Goal: Transaction & Acquisition: Purchase product/service

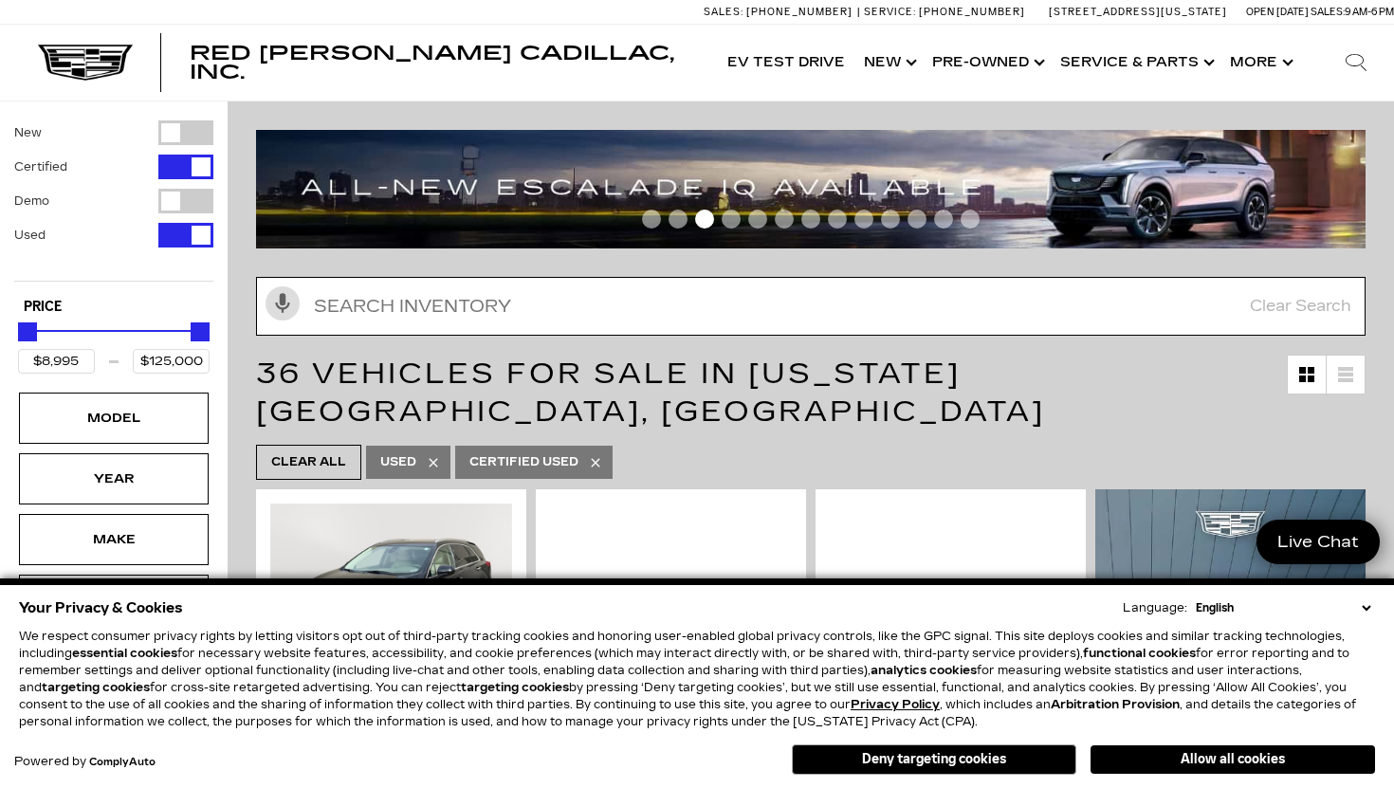
click at [437, 312] on input "text" at bounding box center [811, 306] width 1110 height 59
type input "39"
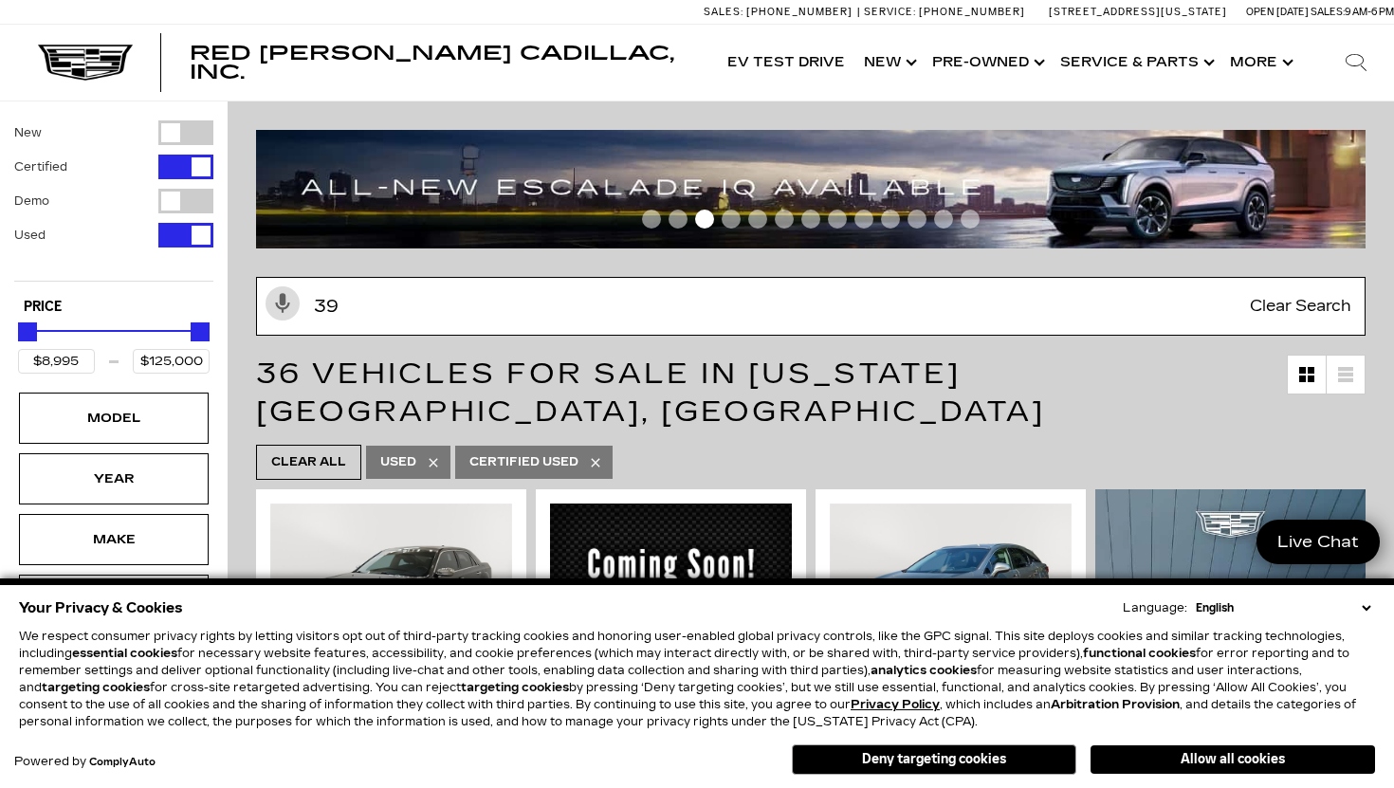
type input "$19,500"
type input "$68,000"
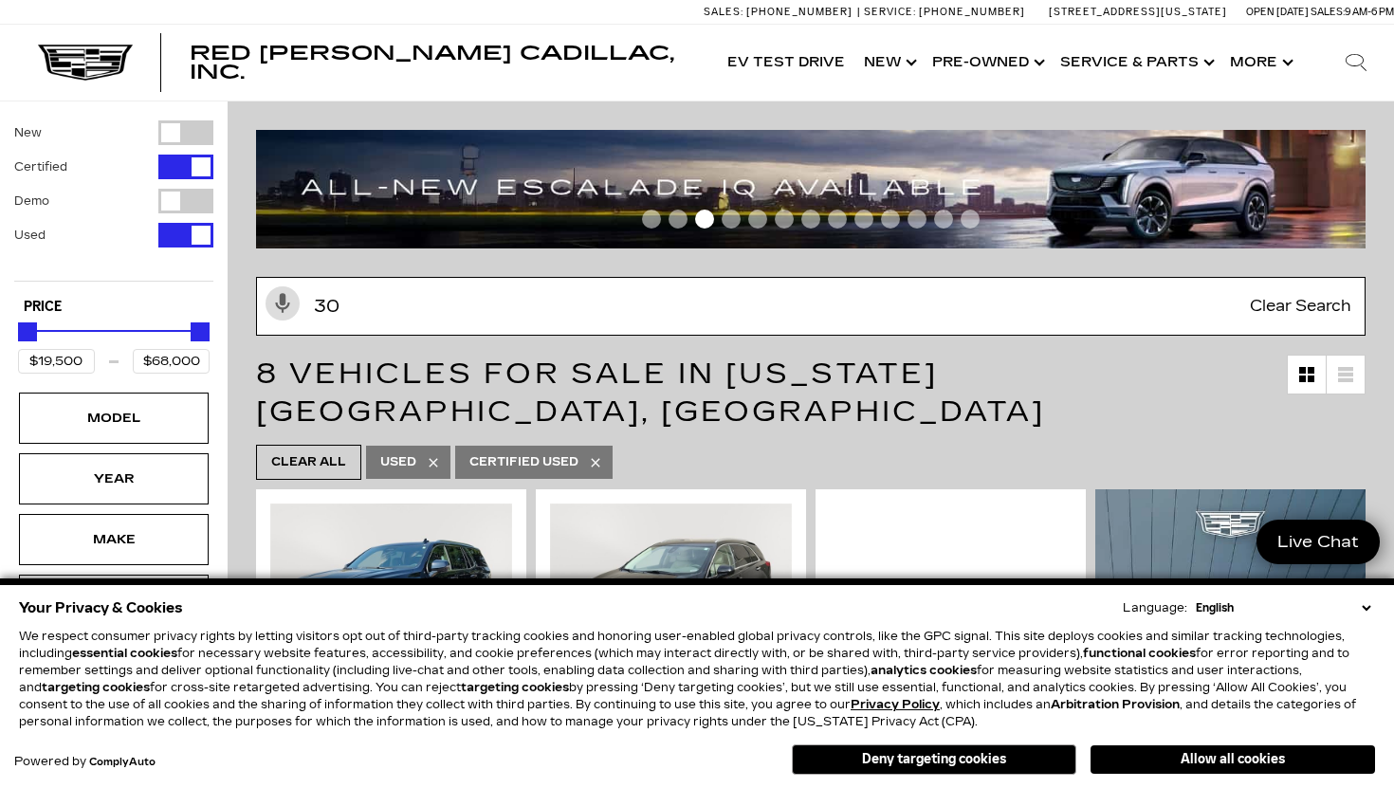
type input "300"
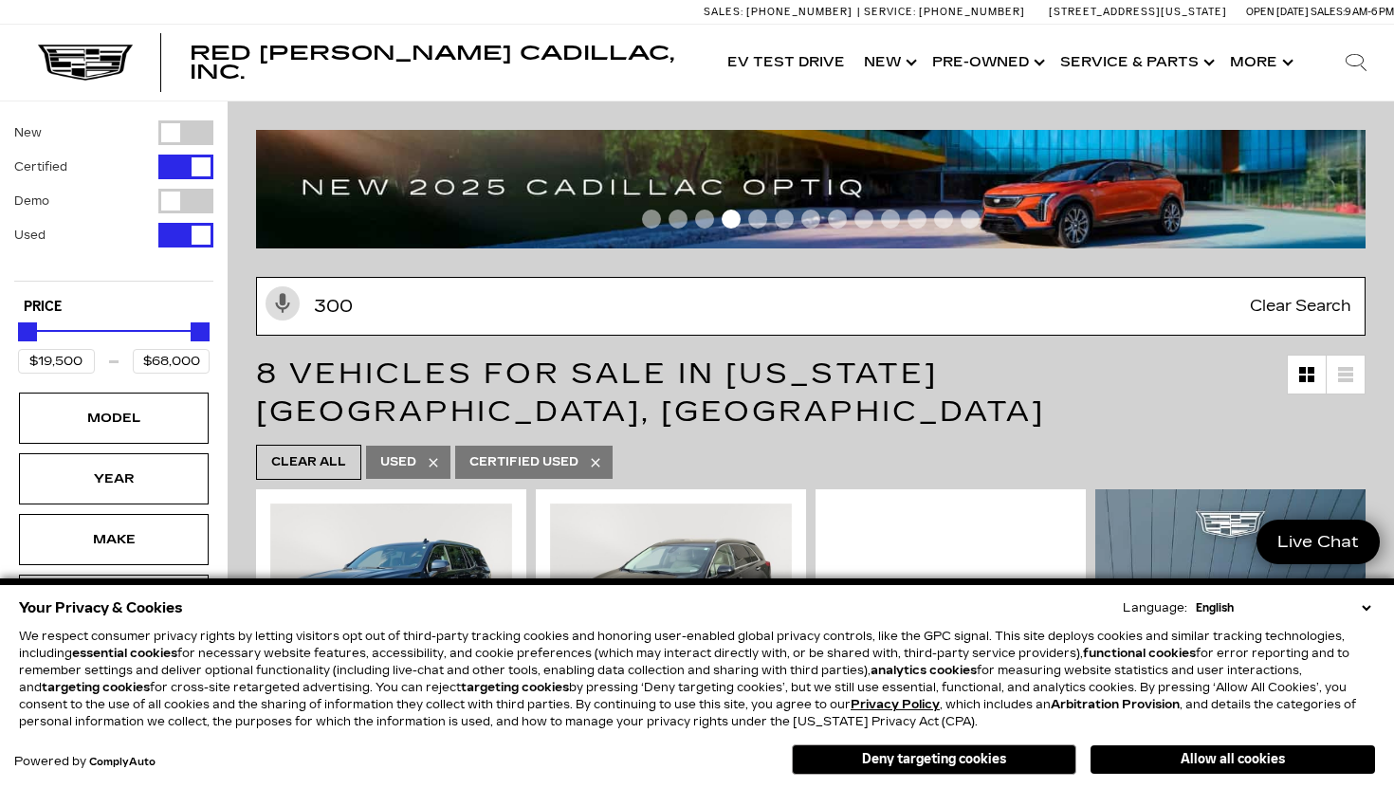
type input "$19,500"
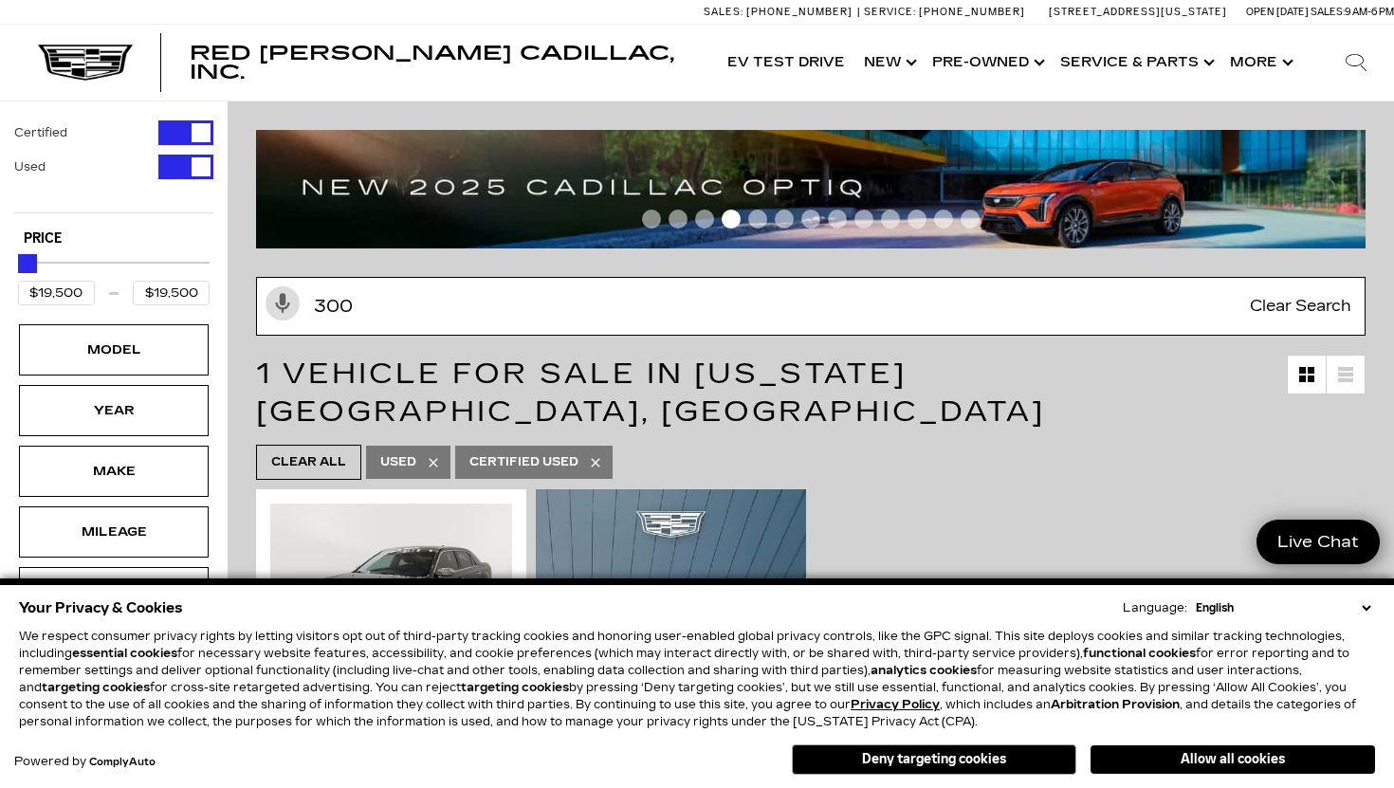
type input "300"
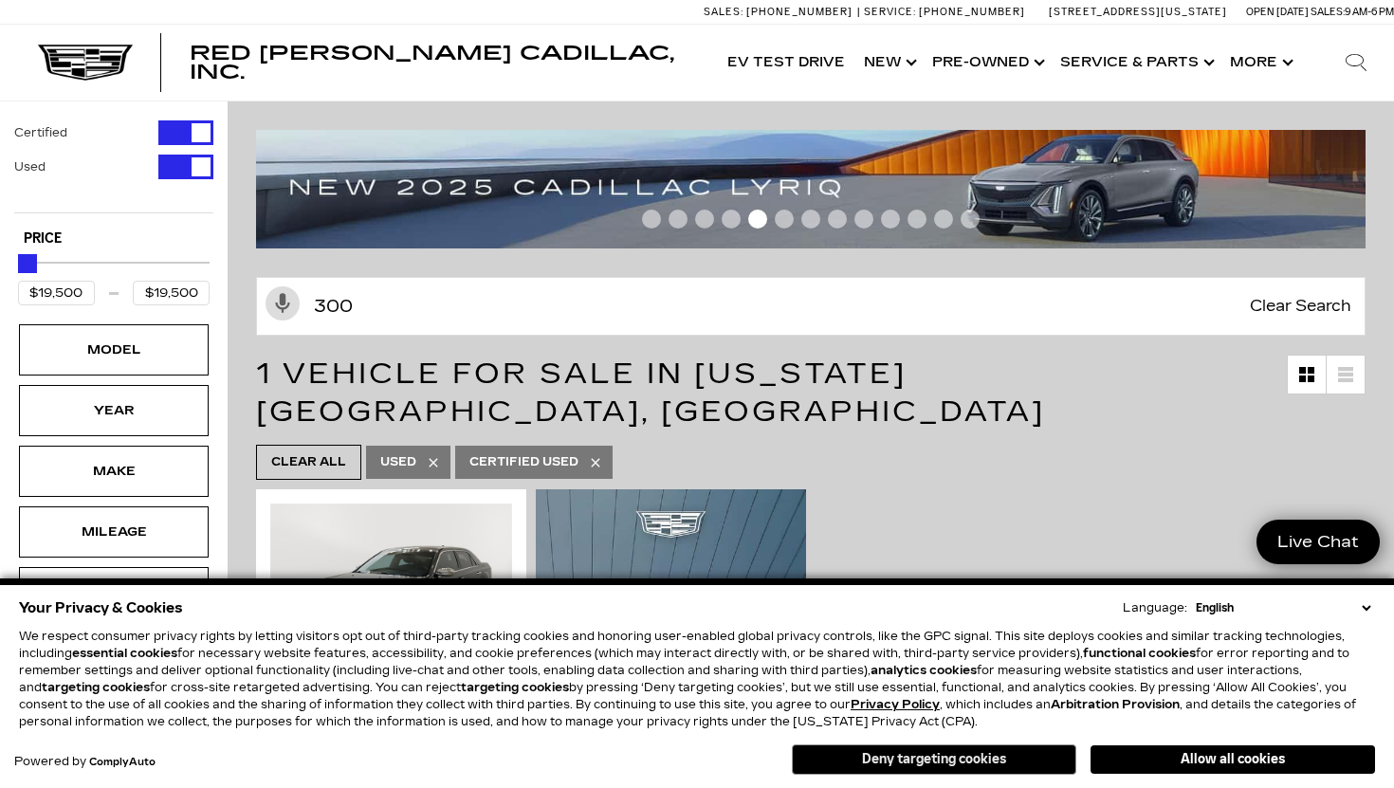
click at [1033, 753] on button "Deny targeting cookies" at bounding box center [934, 759] width 285 height 30
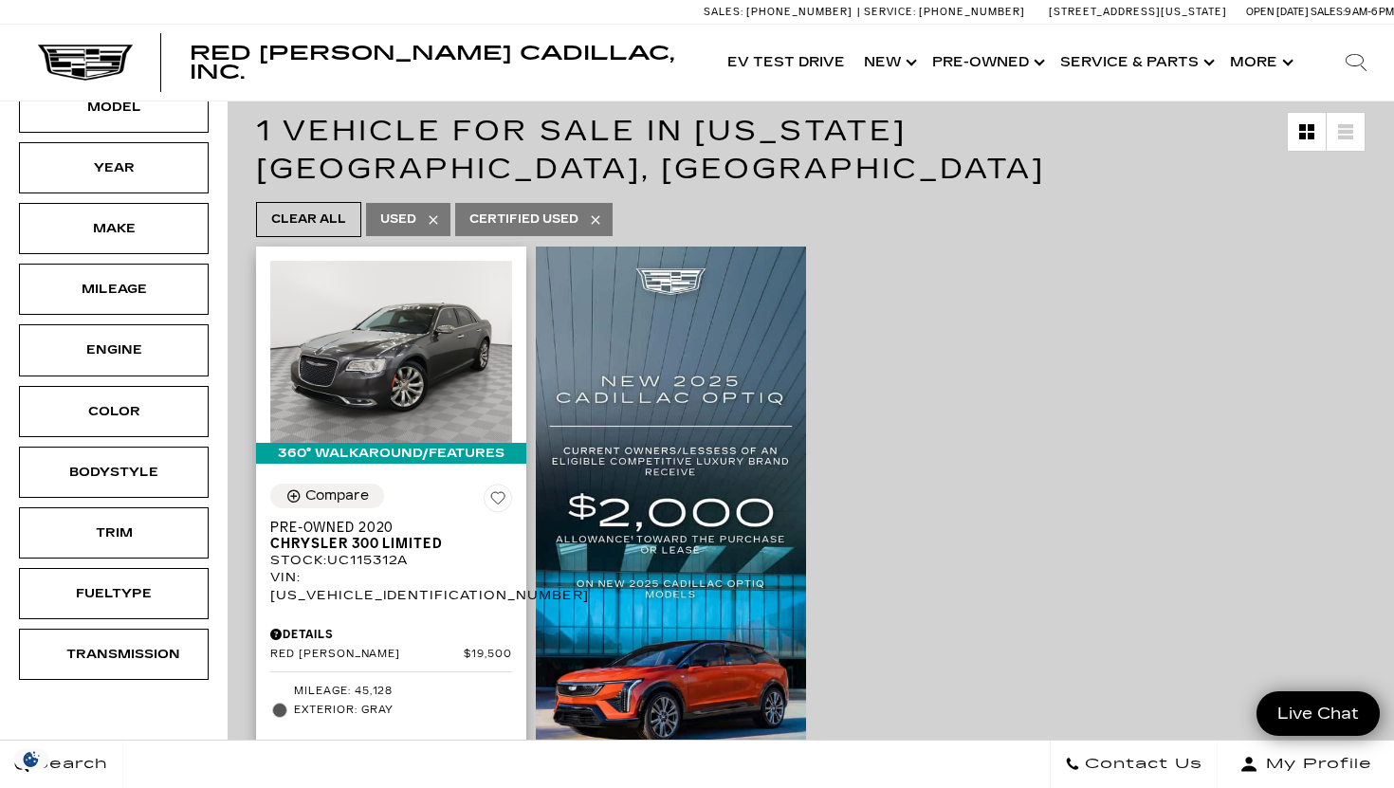
scroll to position [274, 0]
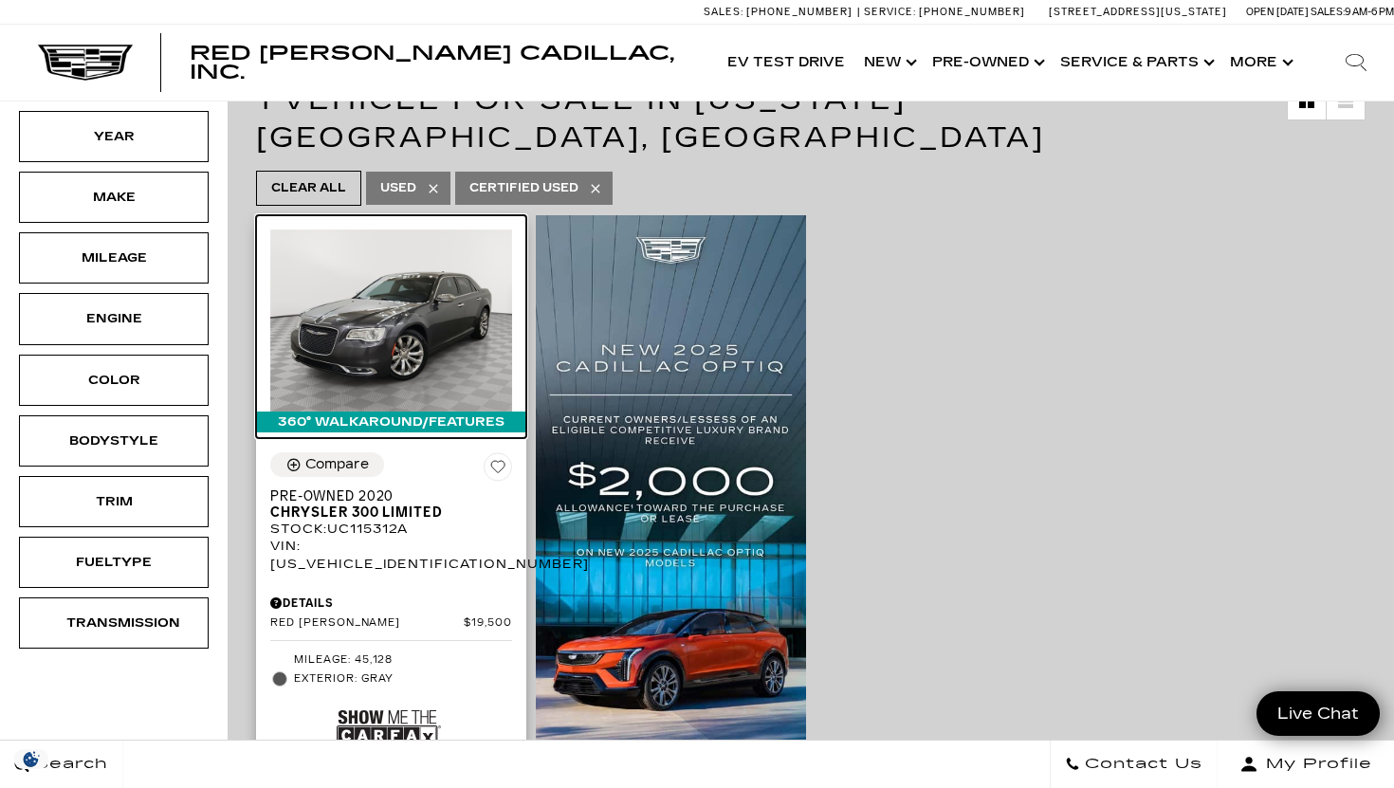
click at [452, 340] on img at bounding box center [391, 320] width 242 height 181
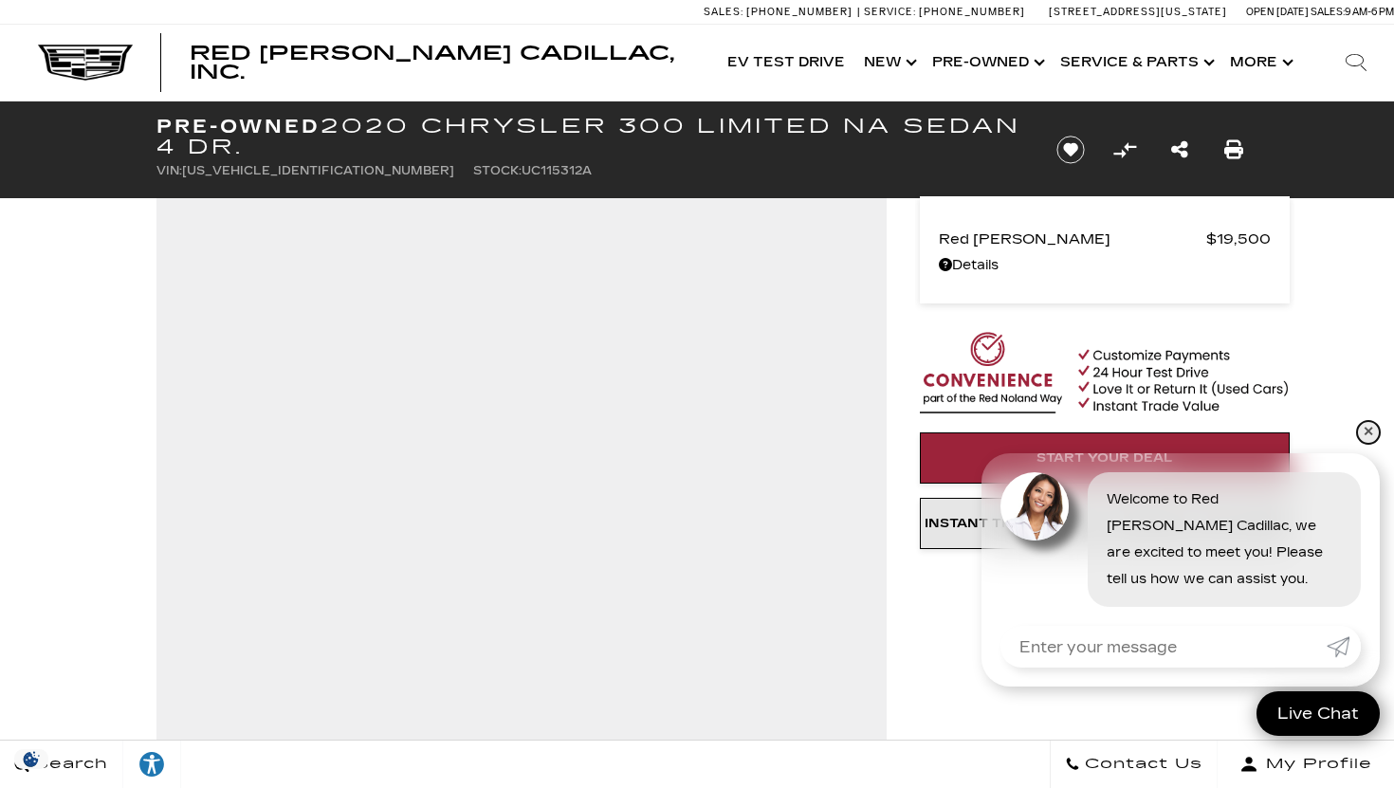
click at [1367, 432] on link "✕" at bounding box center [1368, 432] width 23 height 23
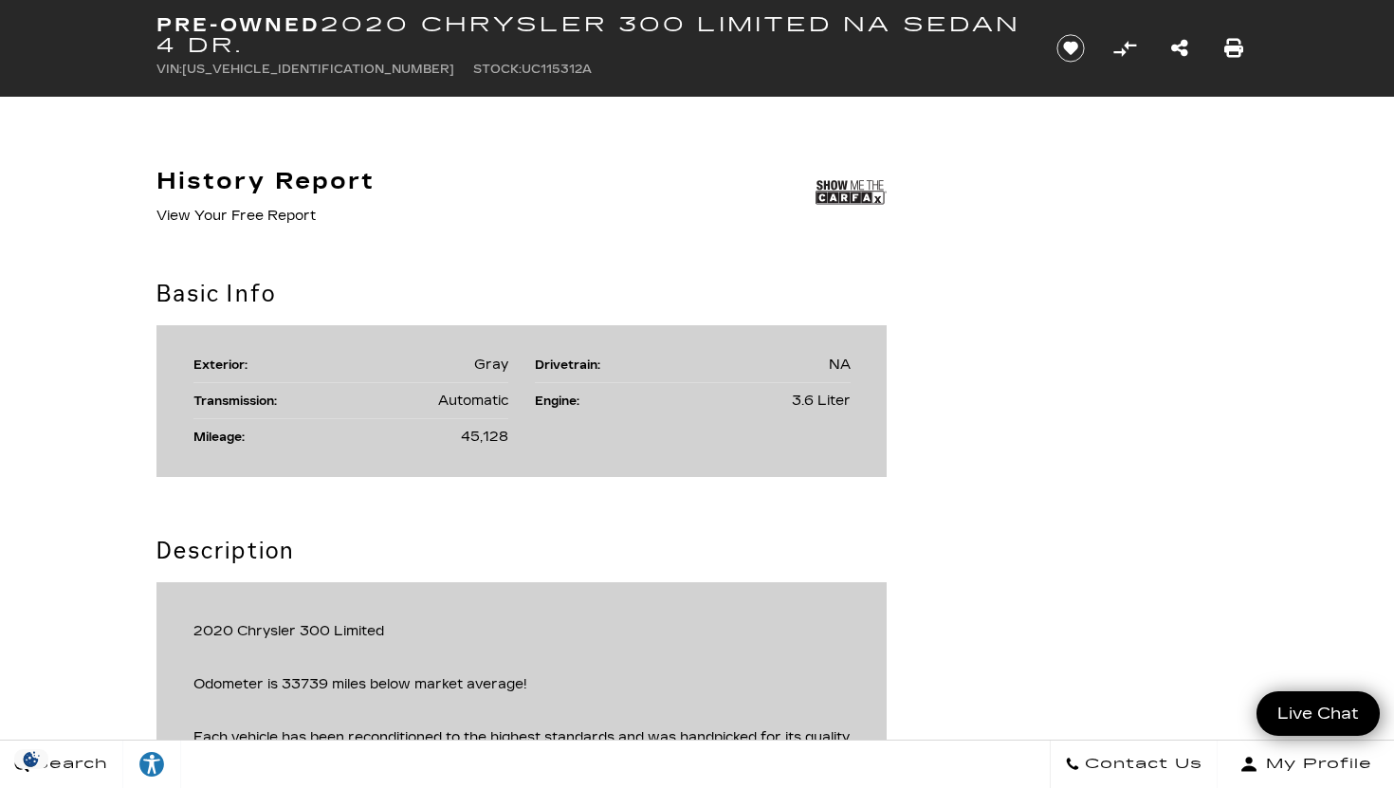
scroll to position [1078, 0]
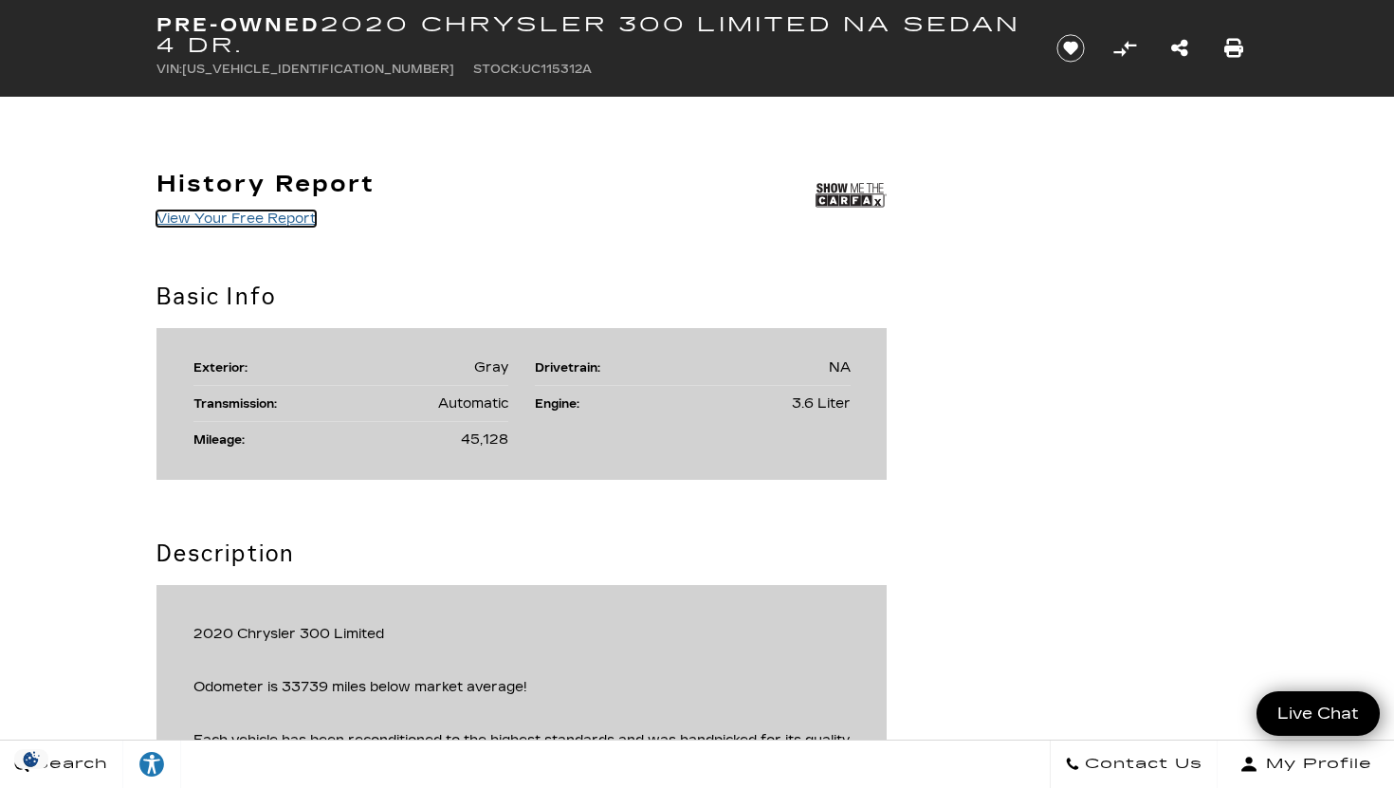
click at [294, 212] on link "View Your Free Report" at bounding box center [235, 219] width 159 height 16
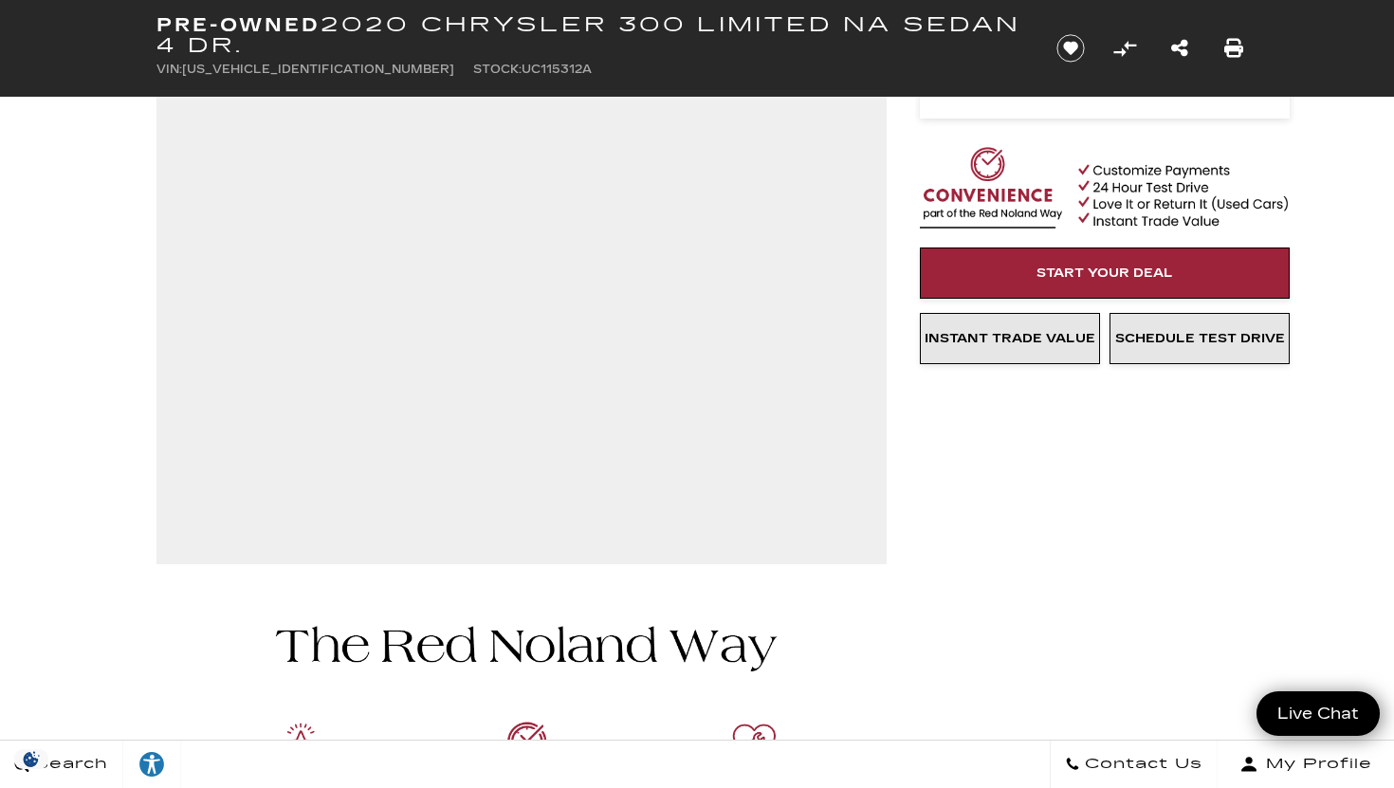
scroll to position [0, 0]
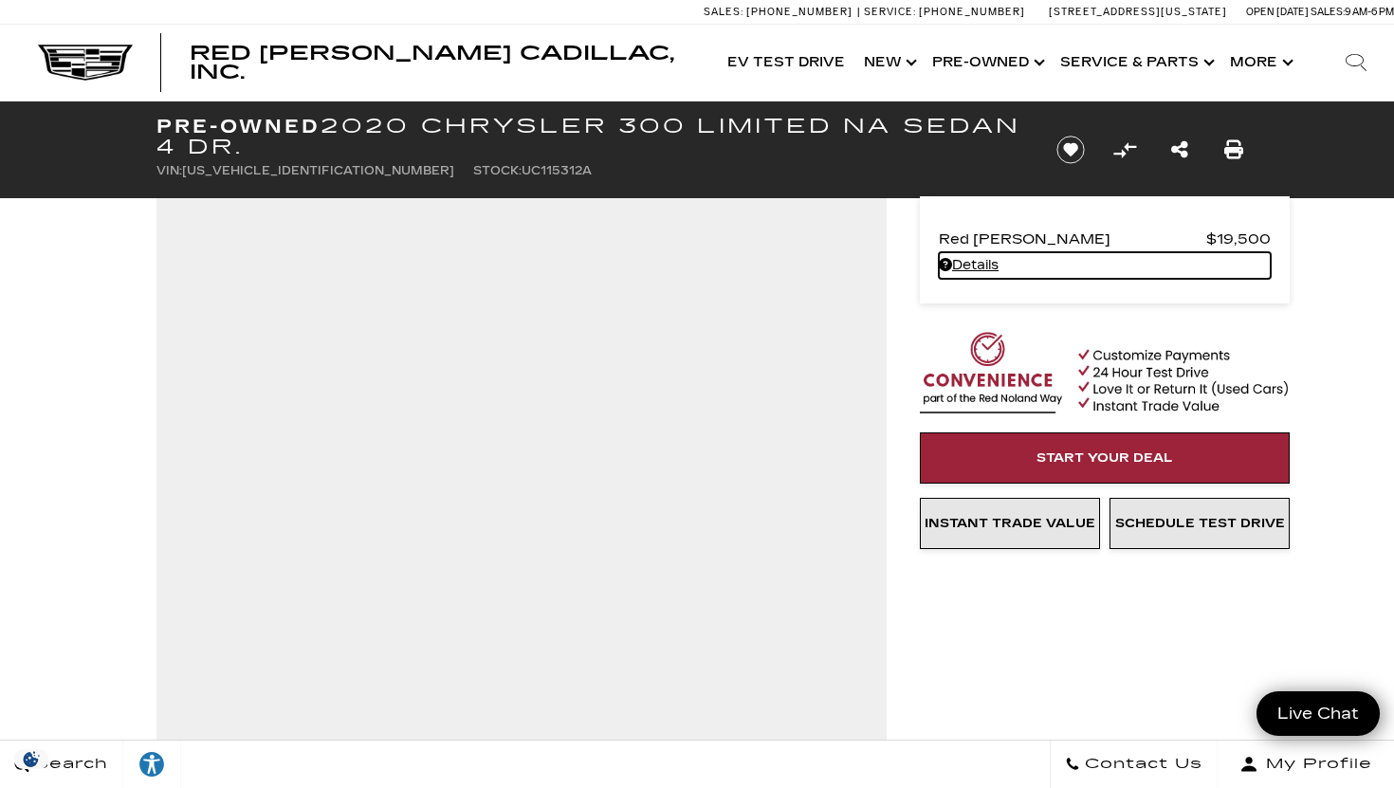
click at [969, 262] on link "Details Pre-Owned 2020 Chrysler 300 Limited NA Sedan 4 Dr." at bounding box center [1105, 265] width 332 height 27
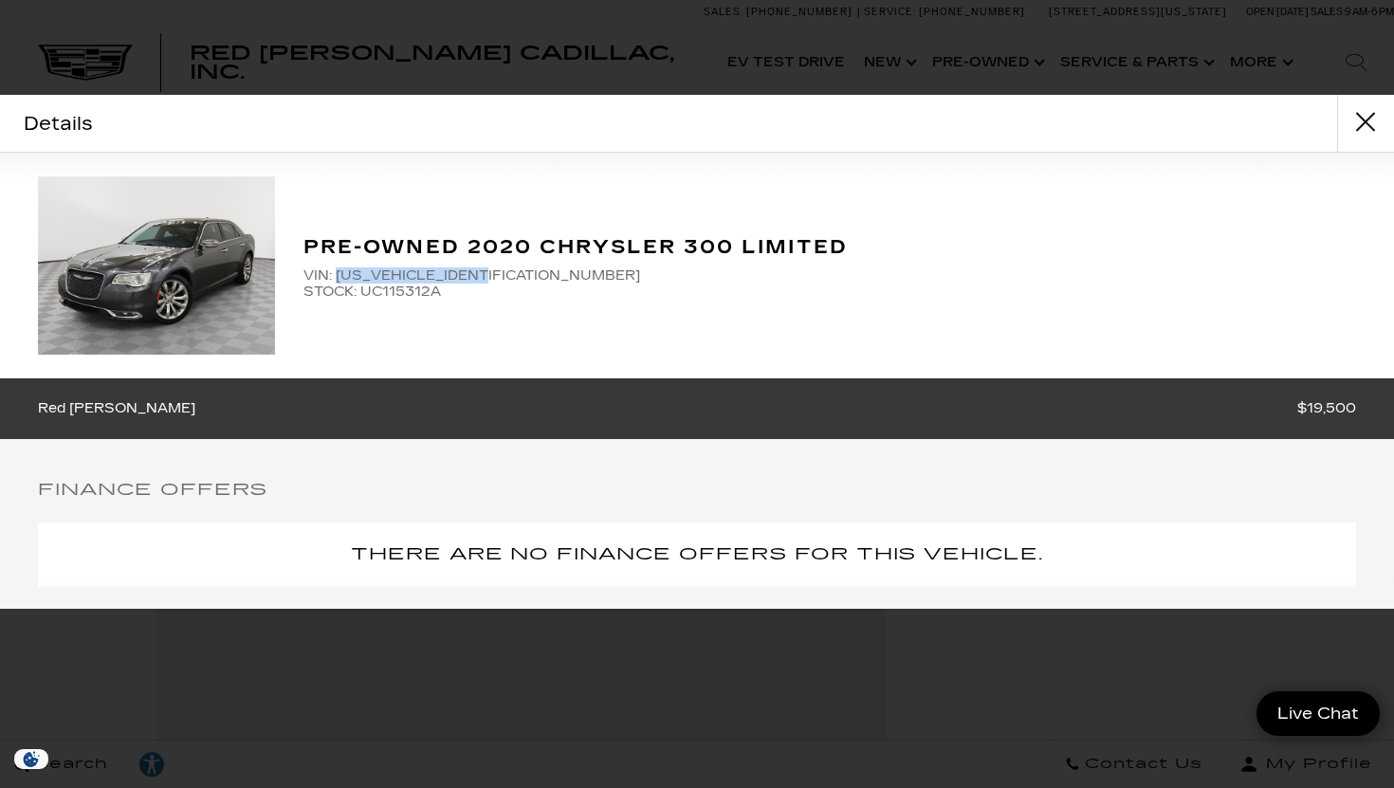
drag, startPoint x: 336, startPoint y: 276, endPoint x: 503, endPoint y: 272, distance: 167.0
click at [503, 272] on span "VIN: [US_VEHICLE_IDENTIFICATION_NUMBER]" at bounding box center [829, 275] width 1053 height 16
copy span "[US_VEHICLE_IDENTIFICATION_NUMBER]"
click at [1370, 135] on button "close" at bounding box center [1365, 123] width 57 height 57
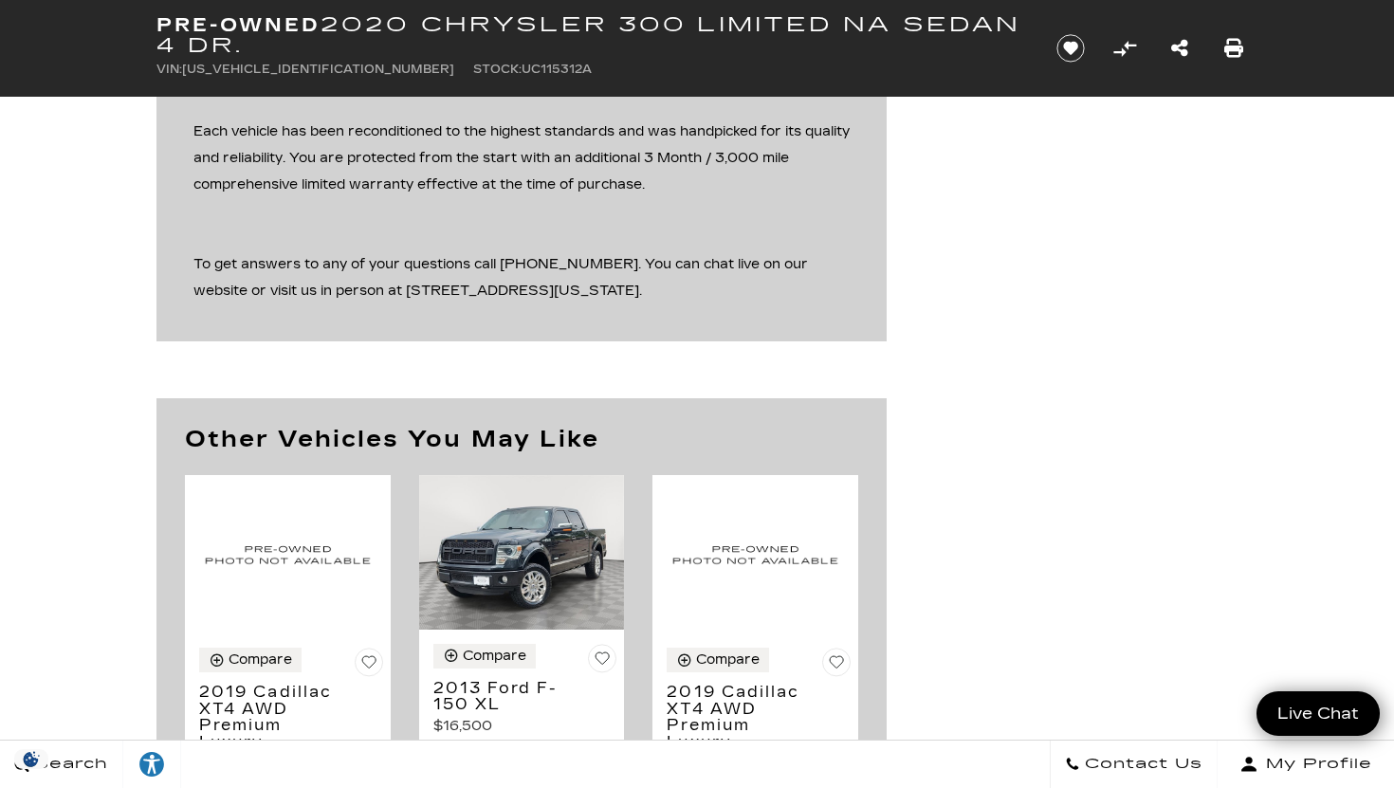
scroll to position [1689, 0]
drag, startPoint x: 329, startPoint y: 290, endPoint x: 579, endPoint y: 329, distance: 253.4
click at [579, 329] on div "2020 Chrysler 300 Limited Odometer is 33739 miles below market average! Each ve…" at bounding box center [521, 156] width 730 height 365
copy div "[STREET_ADDRESS][US_STATE]."
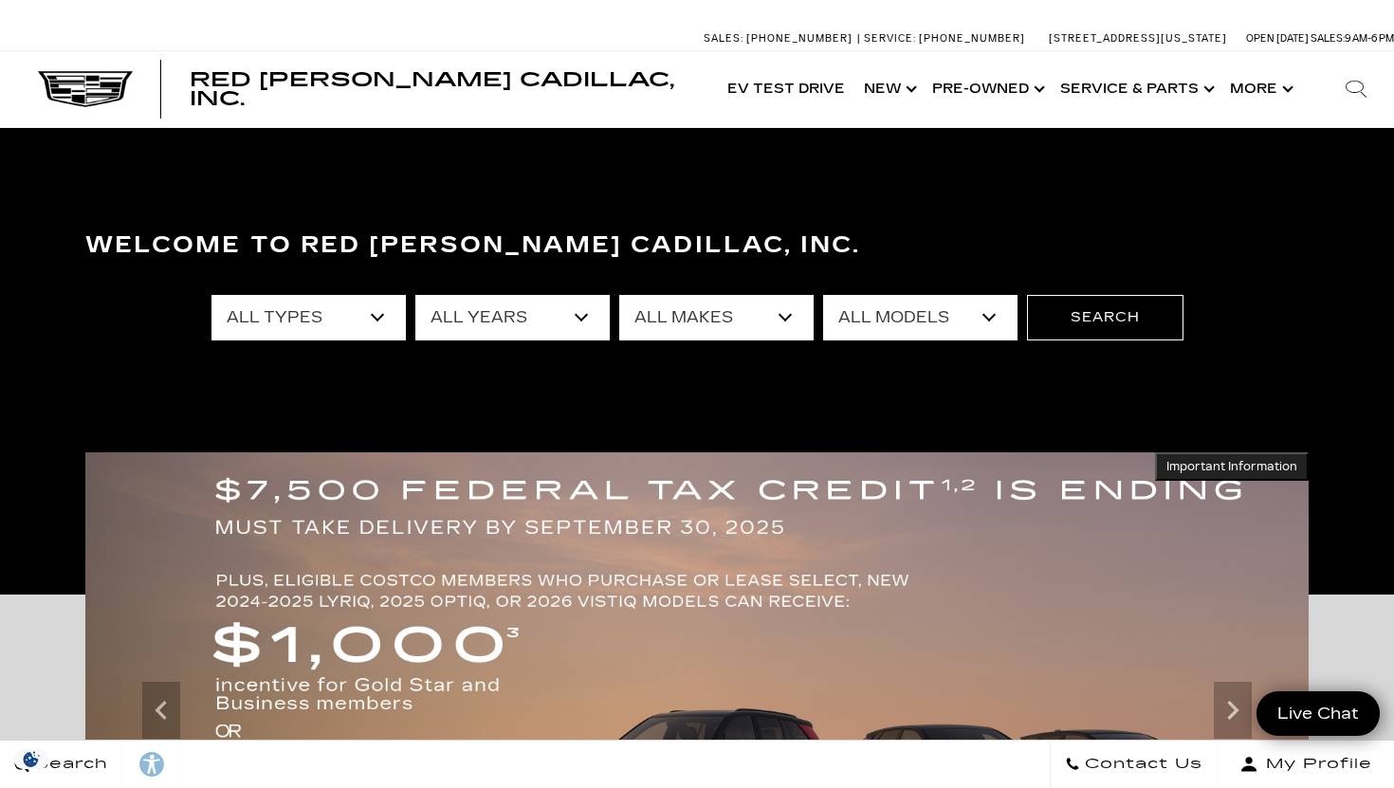
click at [475, 319] on select "All Years 2026 2025 2024 2023 2022 2021 2020 2019 2018 2017 2016 2015 2014 2013" at bounding box center [512, 318] width 194 height 46
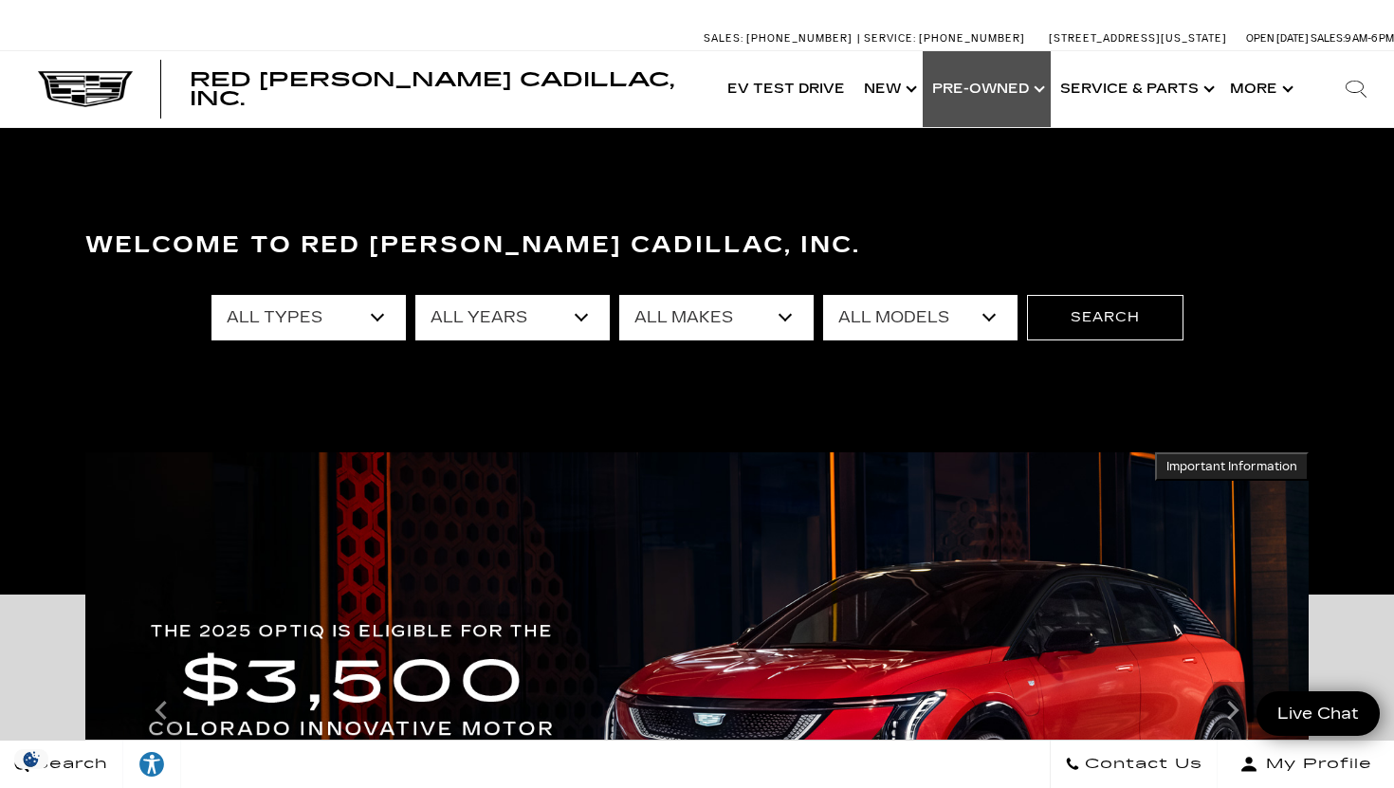
click at [1033, 87] on link "Show Pre-Owned" at bounding box center [987, 89] width 128 height 76
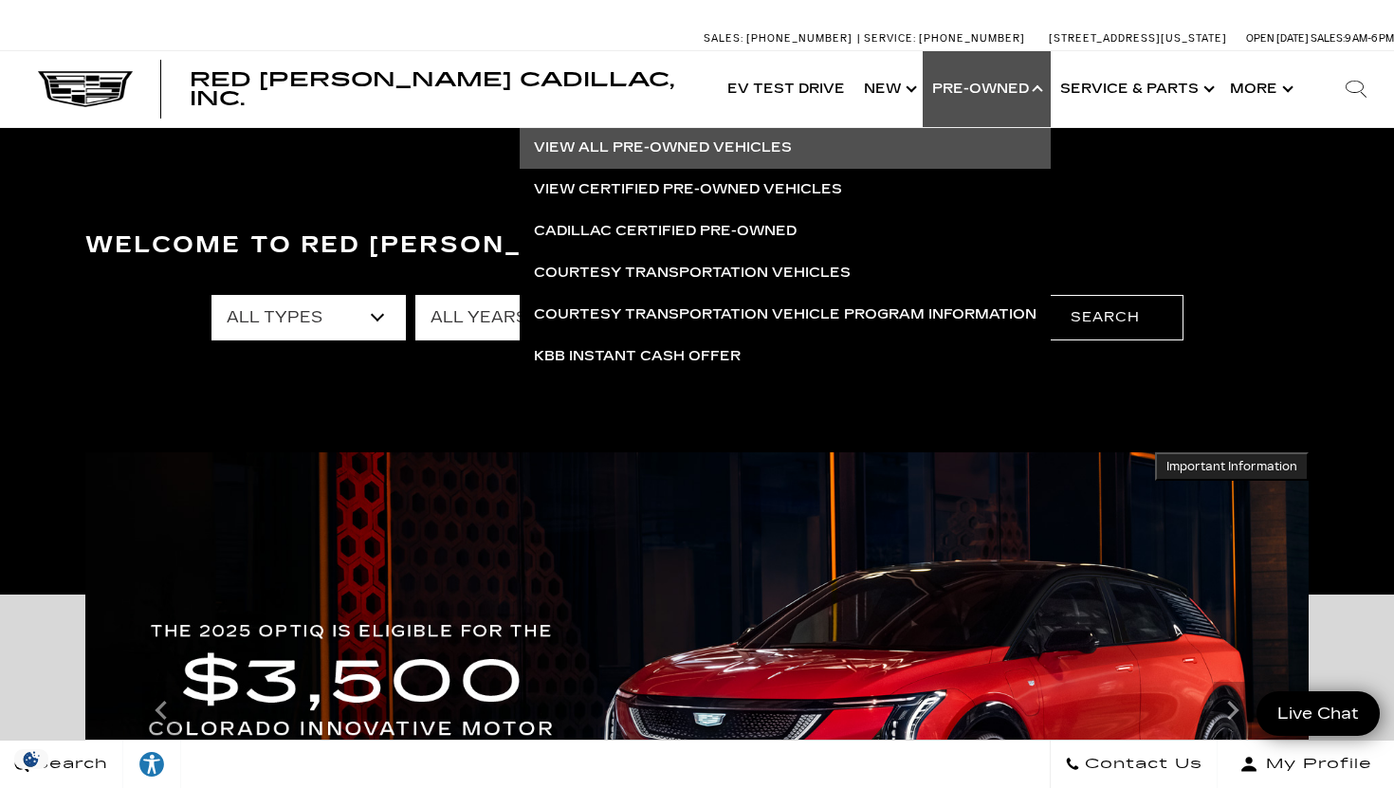
click at [748, 143] on link "View All Pre-Owned Vehicles" at bounding box center [785, 148] width 531 height 42
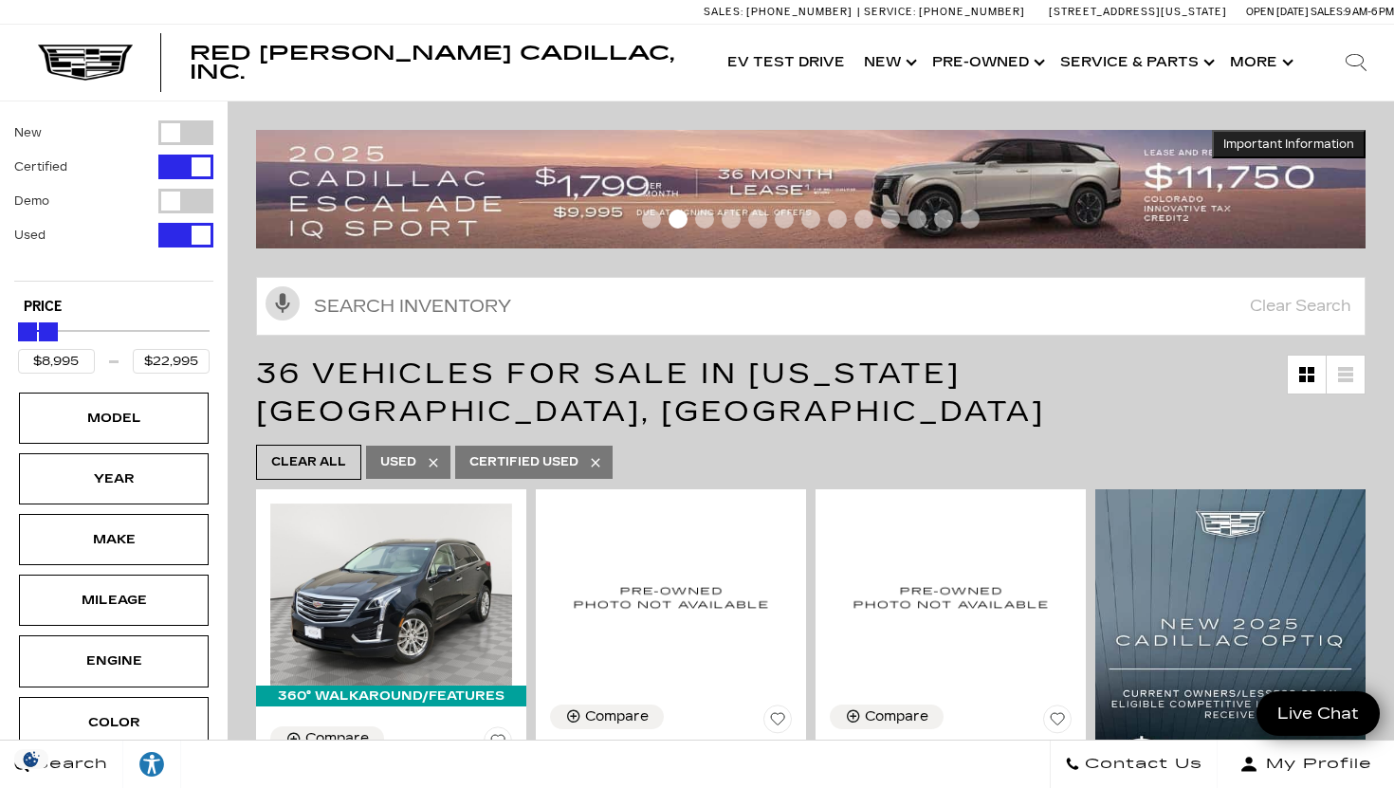
drag, startPoint x: 196, startPoint y: 330, endPoint x: 46, endPoint y: 331, distance: 150.8
click at [46, 331] on div "Maximum Price" at bounding box center [48, 331] width 19 height 19
type input "$23,495"
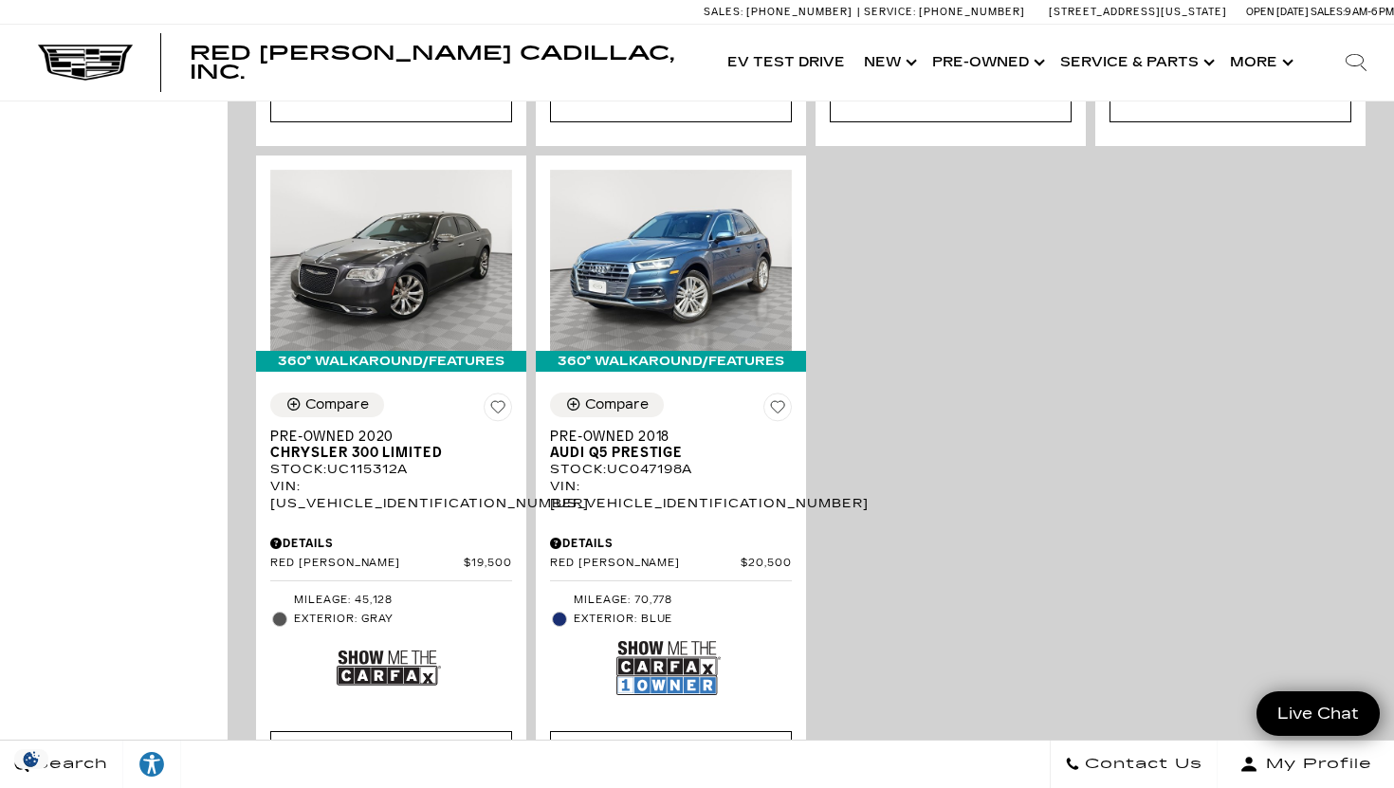
scroll to position [1630, 0]
